Goal: Information Seeking & Learning: Stay updated

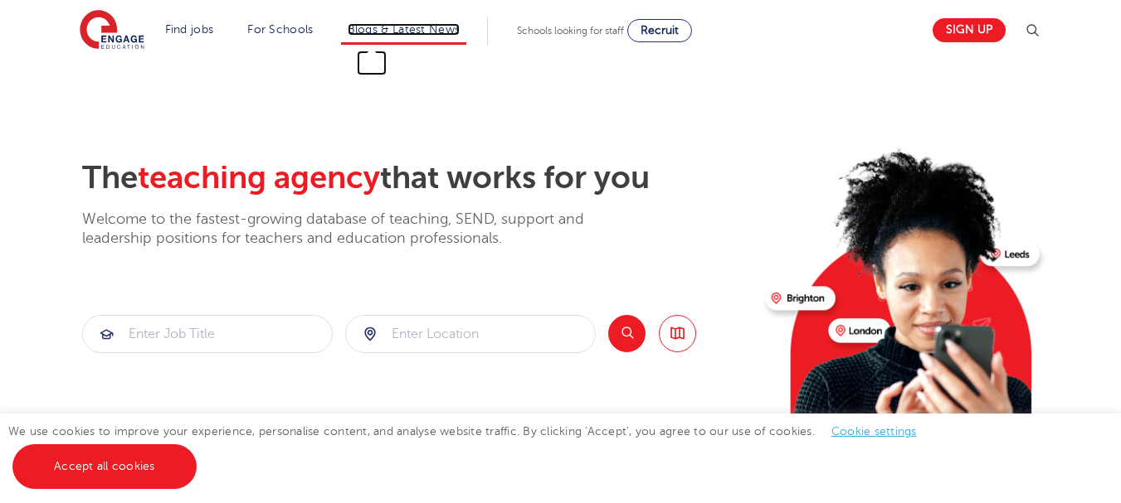
click at [366, 29] on link "Blogs & Latest News" at bounding box center [404, 29] width 113 height 12
